Goal: Information Seeking & Learning: Learn about a topic

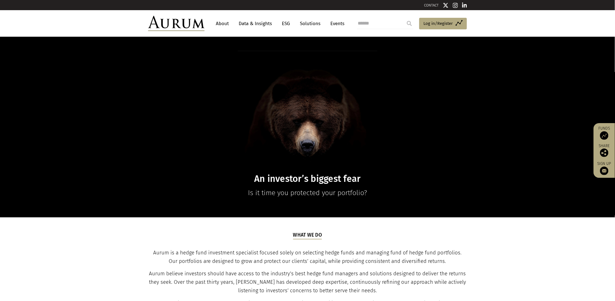
click at [252, 23] on link "Data & Insights" at bounding box center [255, 23] width 39 height 10
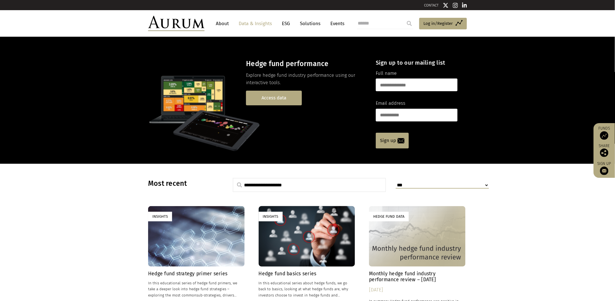
click at [268, 100] on link "Access data" at bounding box center [274, 98] width 56 height 14
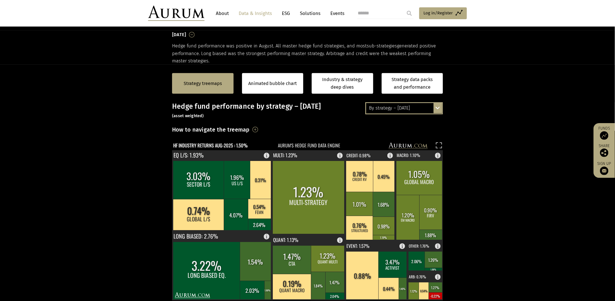
scroll to position [113, 0]
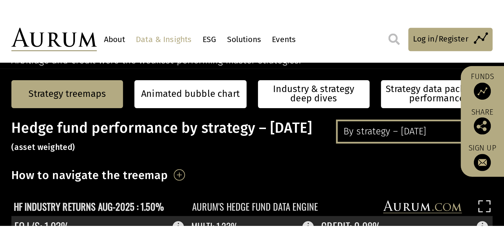
scroll to position [113, 0]
